Goal: Browse casually

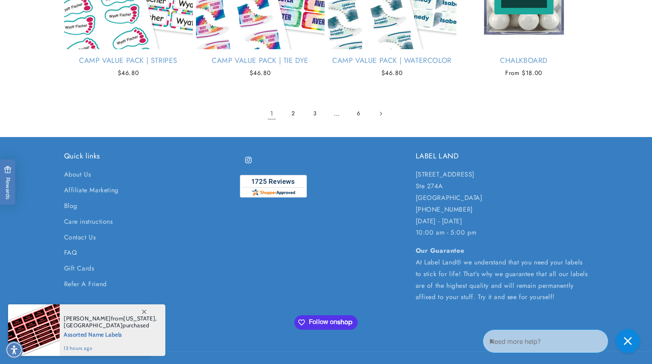
scroll to position [1693, 0]
